Goal: Task Accomplishment & Management: Manage account settings

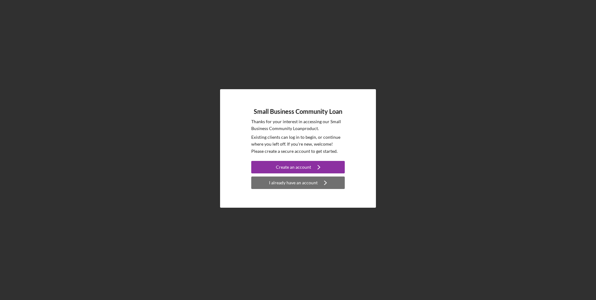
click at [299, 183] on div "I already have an account" at bounding box center [293, 183] width 49 height 12
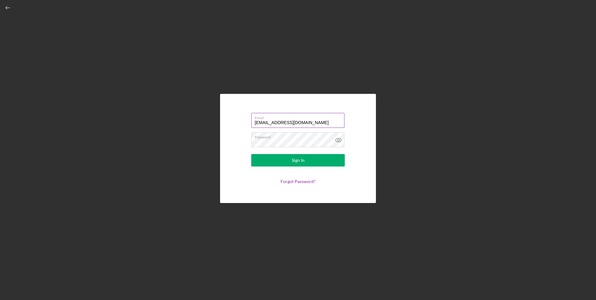
click at [300, 123] on input "[EMAIL_ADDRESS][DOMAIN_NAME]" at bounding box center [297, 120] width 93 height 15
type input "[EMAIL_ADDRESS][DOMAIN_NAME]"
click at [337, 141] on icon at bounding box center [339, 140] width 16 height 16
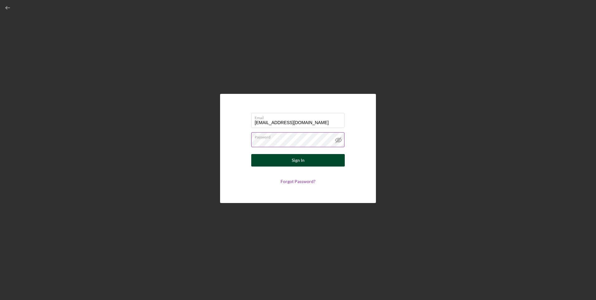
click at [308, 164] on button "Sign In" at bounding box center [298, 160] width 94 height 12
click at [169, 142] on div "Email [EMAIL_ADDRESS][DOMAIN_NAME] Password Sign In Forgot Password?" at bounding box center [298, 148] width 590 height 297
click at [244, 203] on div "Email [EMAIL_ADDRESS][DOMAIN_NAME] Password Sign In Forgot Password?" at bounding box center [298, 148] width 590 height 297
click at [295, 161] on div "Sign In" at bounding box center [298, 160] width 13 height 12
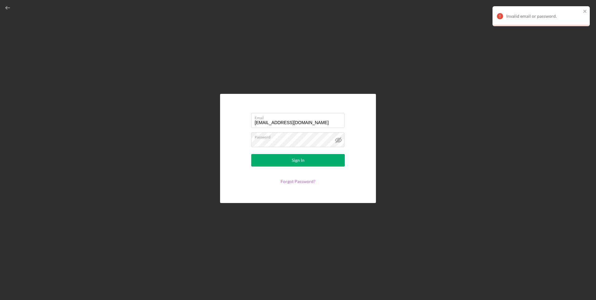
click at [286, 183] on link "Forgot Password?" at bounding box center [298, 181] width 35 height 5
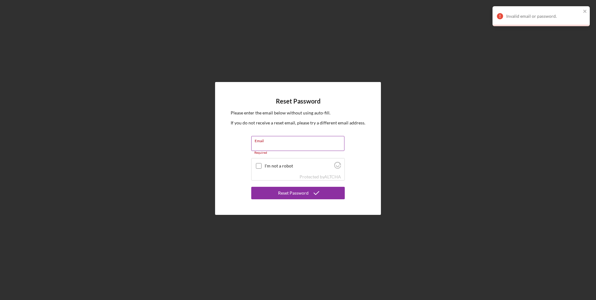
click at [289, 144] on input "Email" at bounding box center [297, 143] width 93 height 15
type input "[EMAIL_ADDRESS][DOMAIN_NAME]"
click at [258, 161] on input "I'm not a robot" at bounding box center [259, 163] width 6 height 6
checkbox input "true"
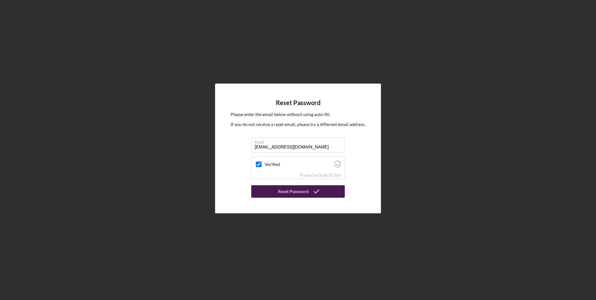
click at [293, 192] on div "Reset Password" at bounding box center [293, 191] width 31 height 12
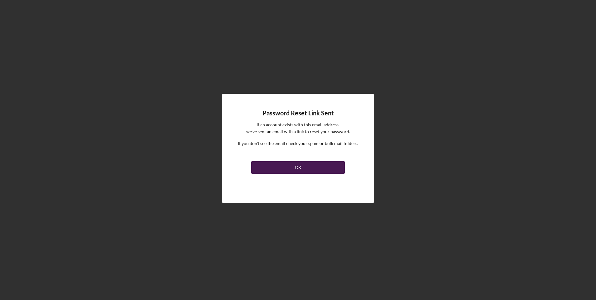
click at [309, 170] on button "OK" at bounding box center [298, 167] width 94 height 12
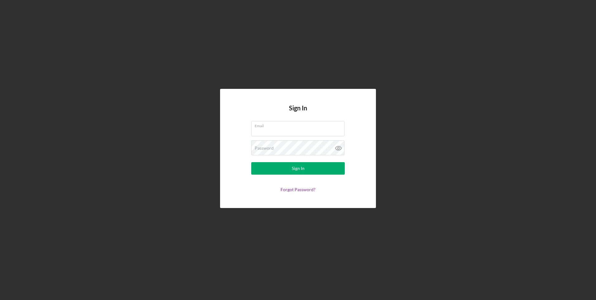
type input "[EMAIL_ADDRESS][DOMAIN_NAME]"
